Goal: Find specific page/section: Find specific page/section

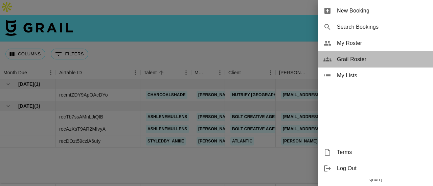
click at [348, 58] on span "Grail Roster" at bounding box center [382, 59] width 91 height 8
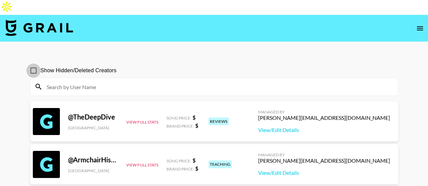
click at [36, 64] on input "Show Hidden/Deleted Creators" at bounding box center [33, 71] width 14 height 14
checkbox input "true"
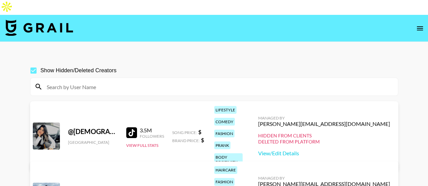
click at [61, 82] on input at bounding box center [218, 87] width 351 height 11
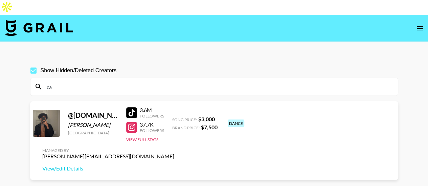
type input "c"
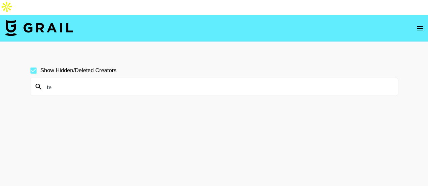
type input "t"
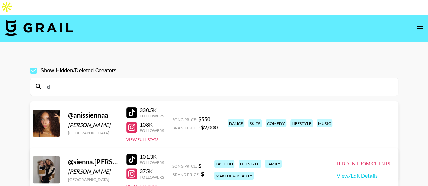
type input "s"
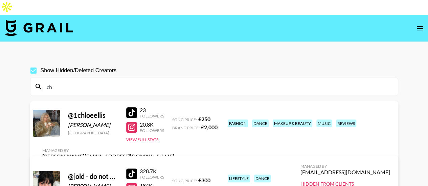
type input "c"
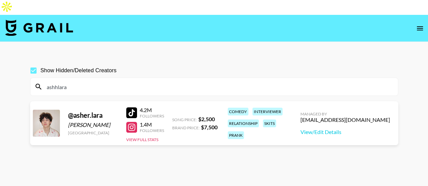
click at [73, 82] on input "ashhlara" at bounding box center [218, 87] width 351 height 11
type input "a"
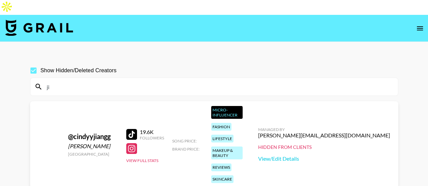
type input "j"
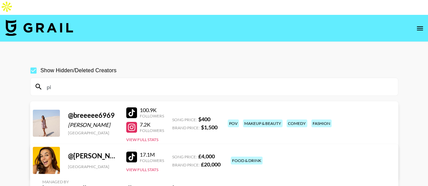
type input "p"
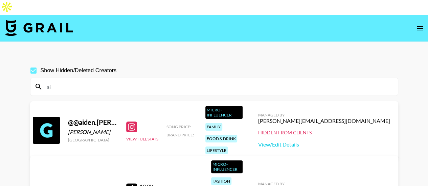
type input "a"
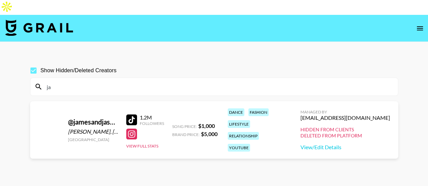
type input "j"
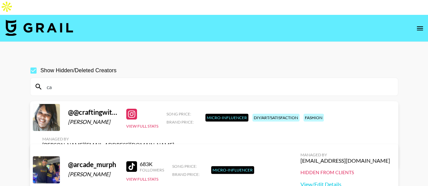
type input "c"
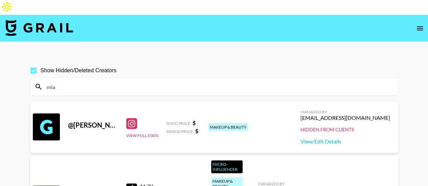
click at [72, 82] on input "mia" at bounding box center [218, 87] width 351 height 11
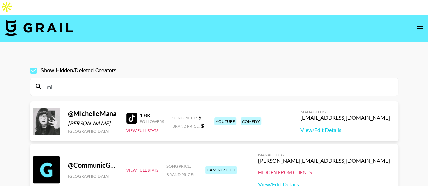
type input "m"
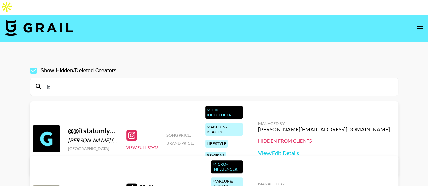
type input "i"
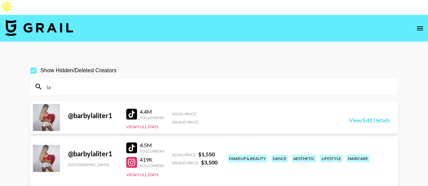
type input "l"
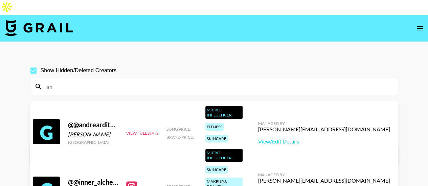
type input "a"
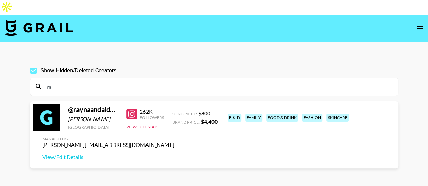
type input "r"
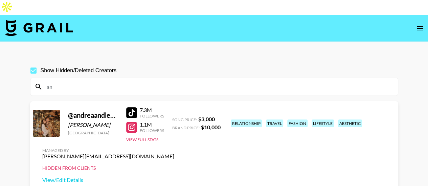
type input "a"
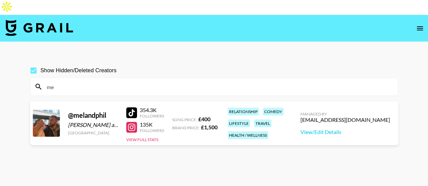
type input "m"
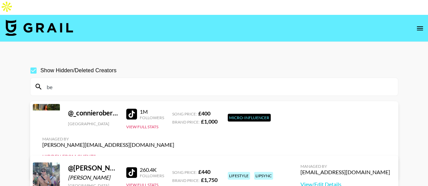
type input "b"
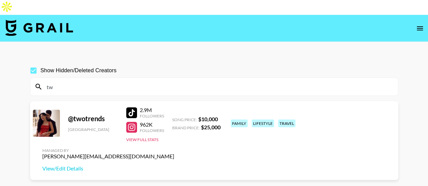
type input "t"
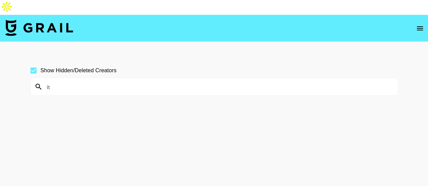
type input "i"
type input "y"
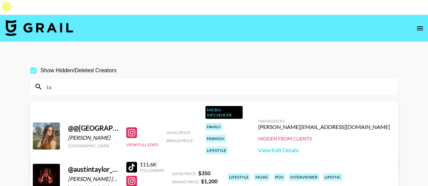
type input "t"
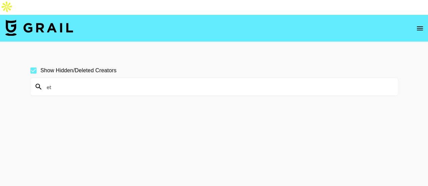
type input "e"
type input "m"
type input "s"
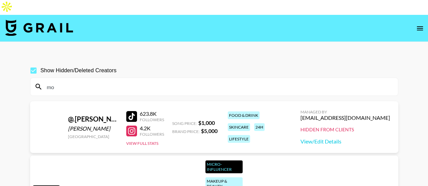
type input "m"
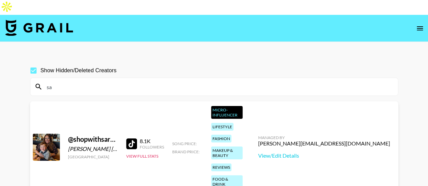
type input "s"
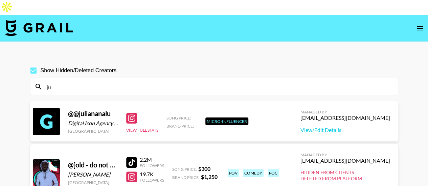
type input "j"
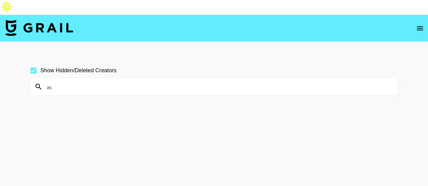
type input "a"
type input "c"
type input "s"
type input "b"
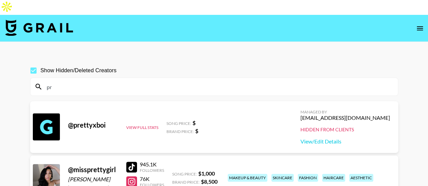
type input "p"
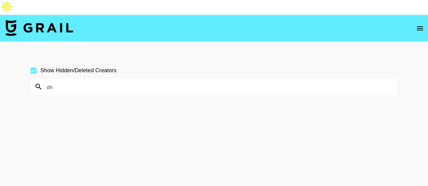
type input "d"
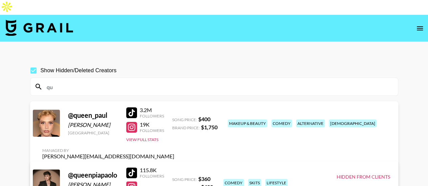
type input "q"
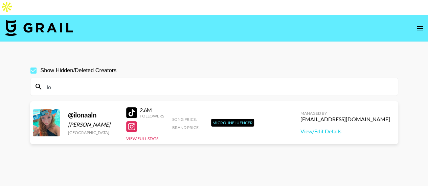
type input "l"
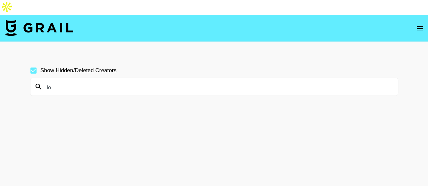
type input "l"
type input "t"
type input "j"
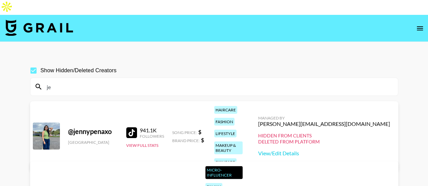
type input "j"
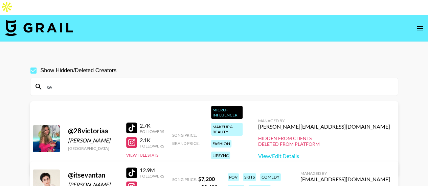
type input "s"
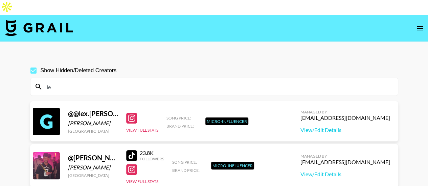
type input "l"
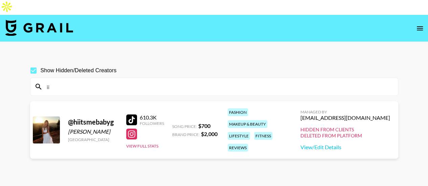
type input "i"
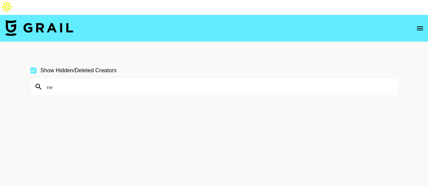
type input "n"
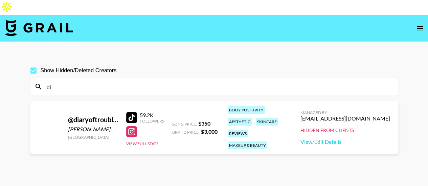
type input "d"
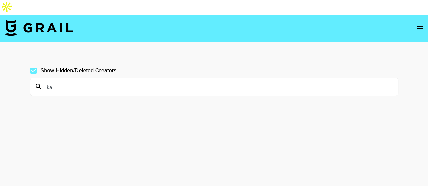
type input "k"
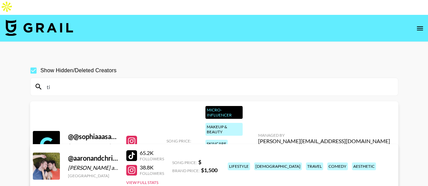
type input "t"
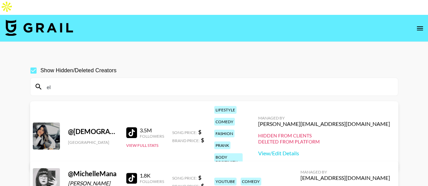
type input "e"
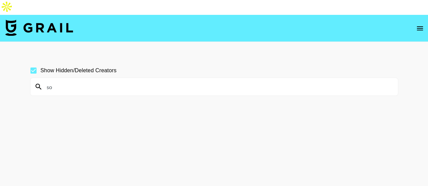
type input "s"
type input "w"
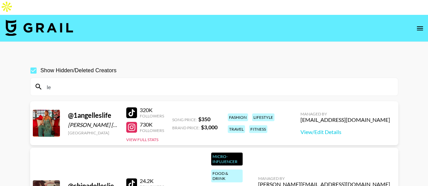
type input "l"
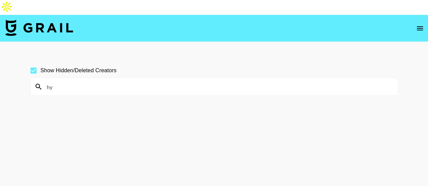
type input "h"
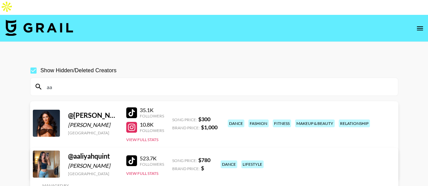
type input "a"
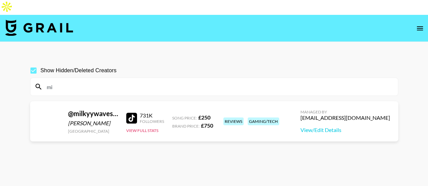
type input "m"
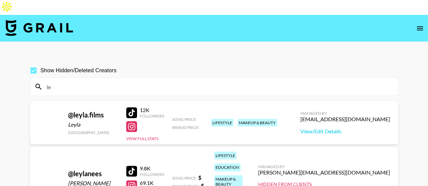
type input "l"
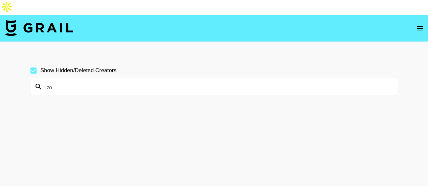
type input "z"
type input "j"
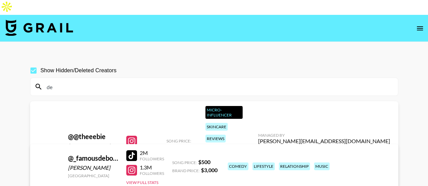
type input "d"
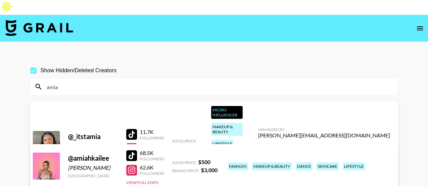
type input "amiah"
